Goal: Entertainment & Leisure: Consume media (video, audio)

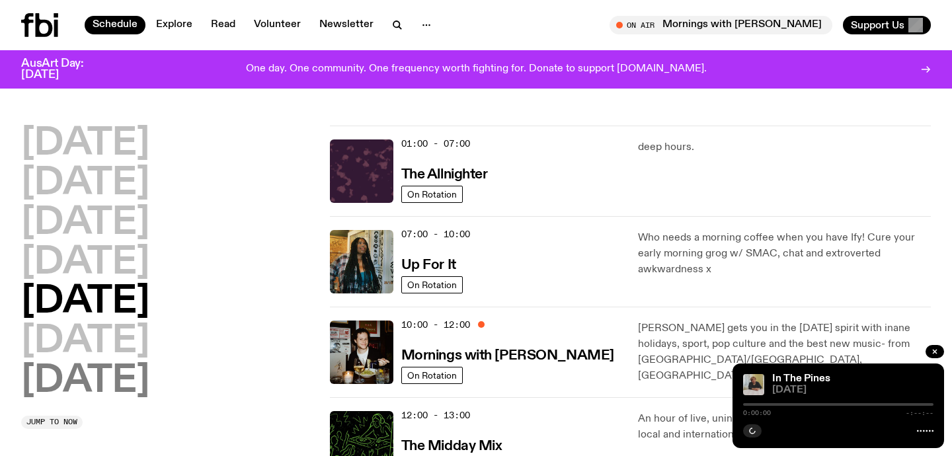
click at [109, 368] on h2 "[DATE]" at bounding box center [85, 381] width 128 height 37
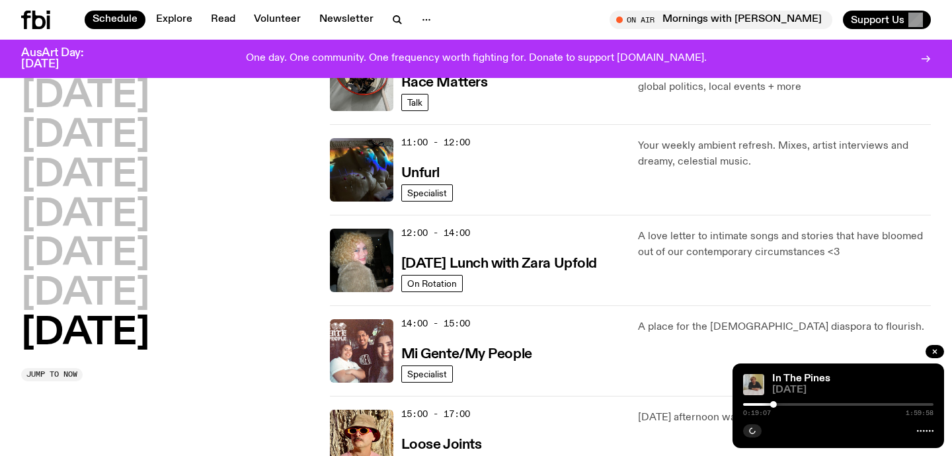
scroll to position [462, 0]
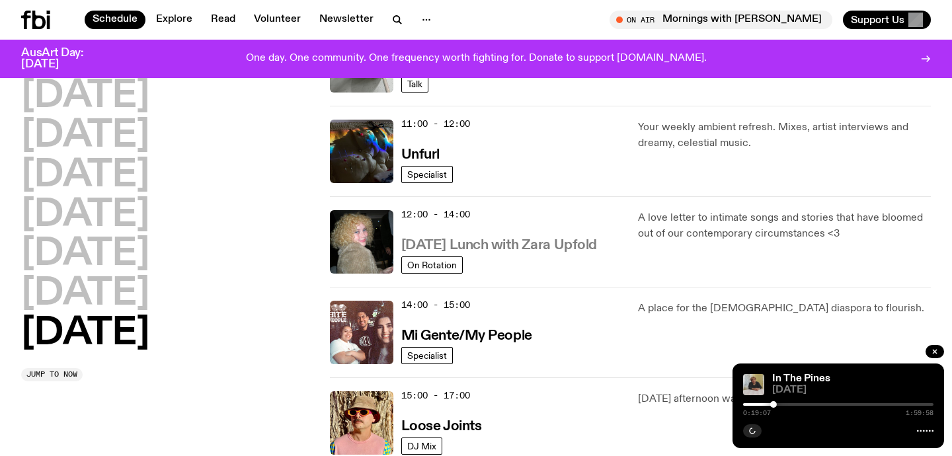
click at [548, 246] on h3 "[DATE] Lunch with Zara Upfold" at bounding box center [499, 246] width 196 height 14
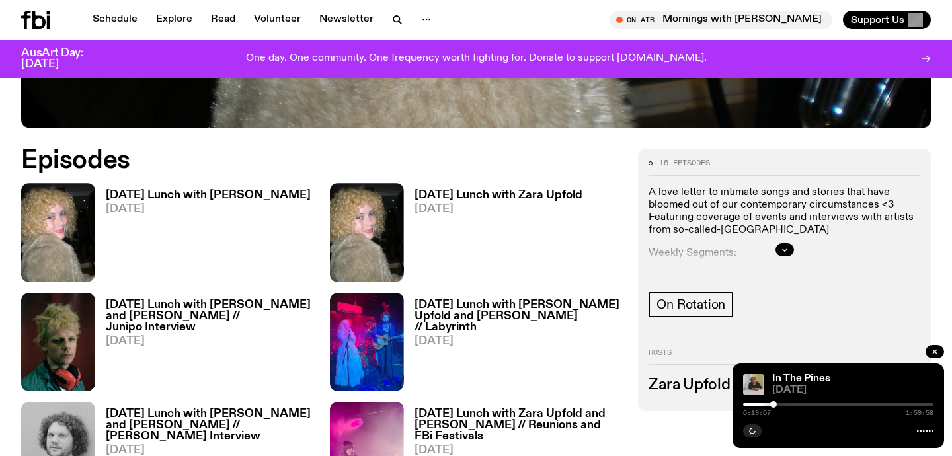
scroll to position [573, 0]
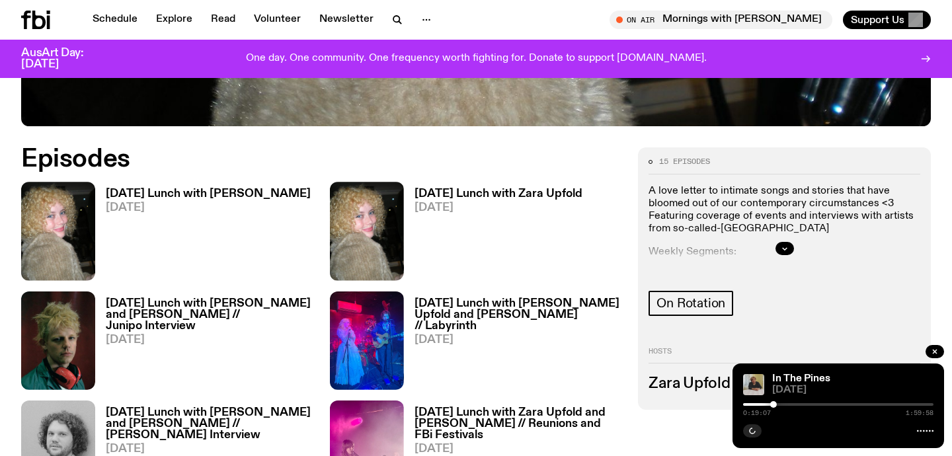
click at [214, 195] on h3 "[DATE] Lunch with [PERSON_NAME]" at bounding box center [208, 193] width 205 height 11
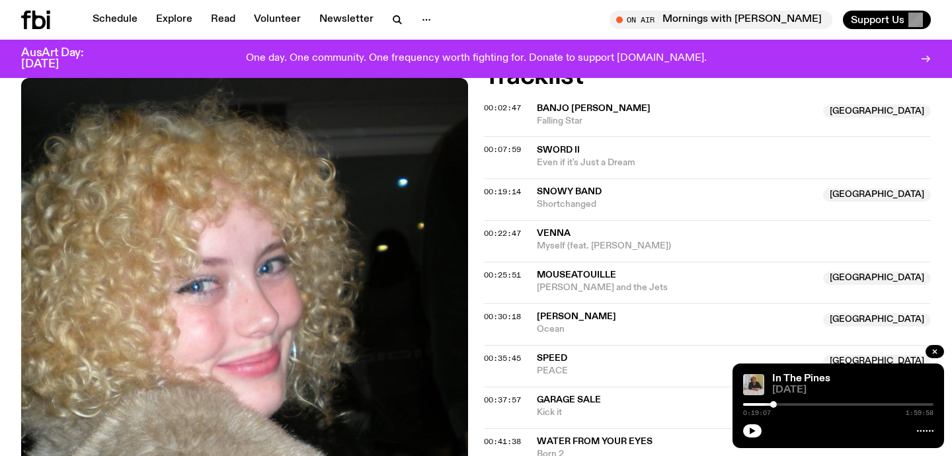
scroll to position [512, 0]
